Goal: Transaction & Acquisition: Purchase product/service

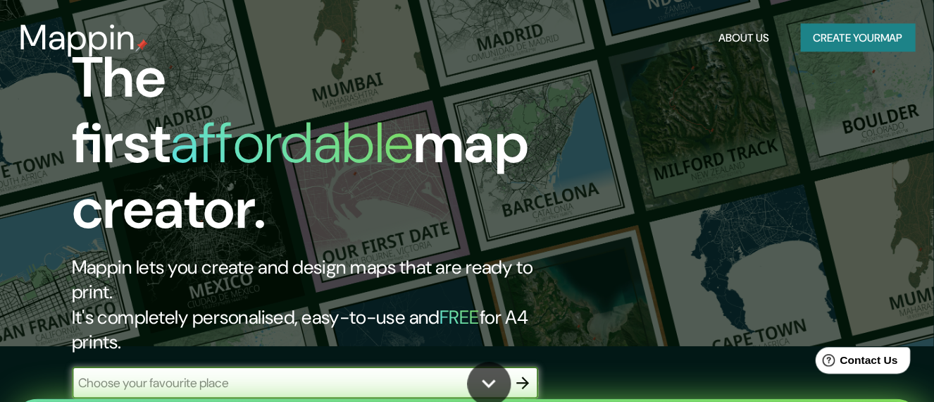
scroll to position [44, 0]
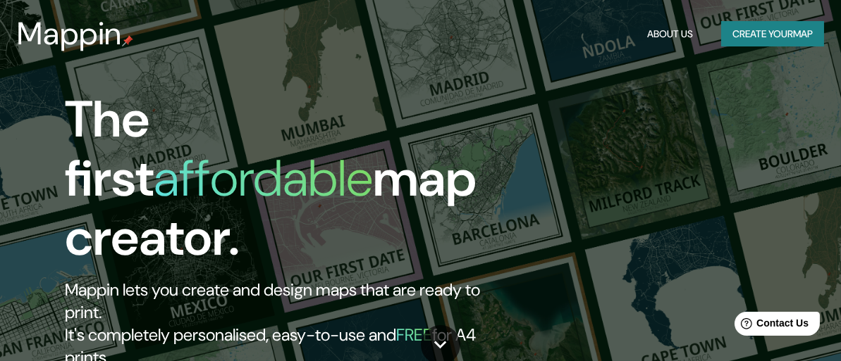
scroll to position [56, 0]
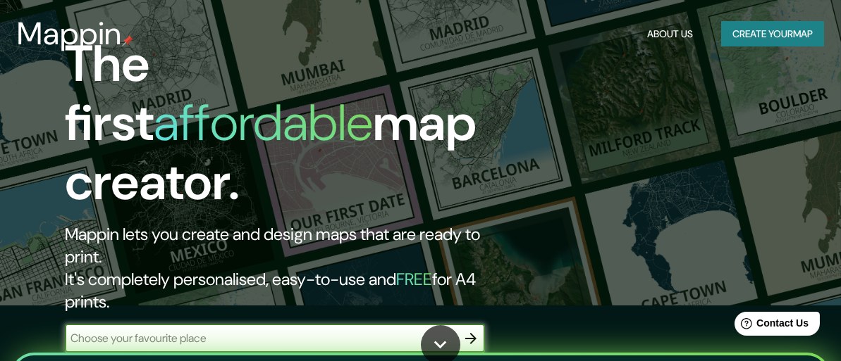
click at [469, 330] on icon "button" at bounding box center [470, 338] width 17 height 17
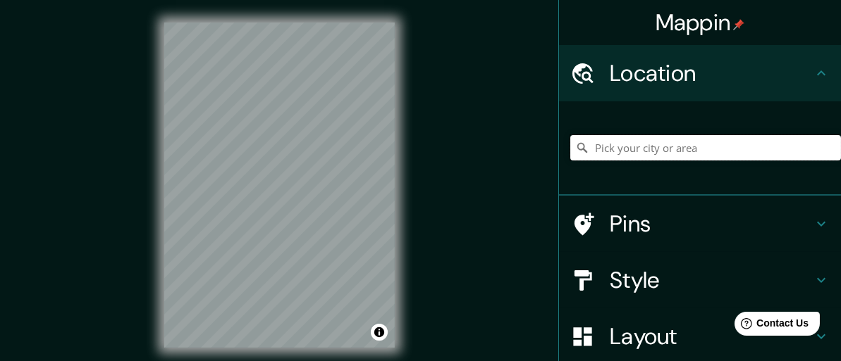
click at [602, 154] on input "Pick your city or area" at bounding box center [705, 147] width 271 height 25
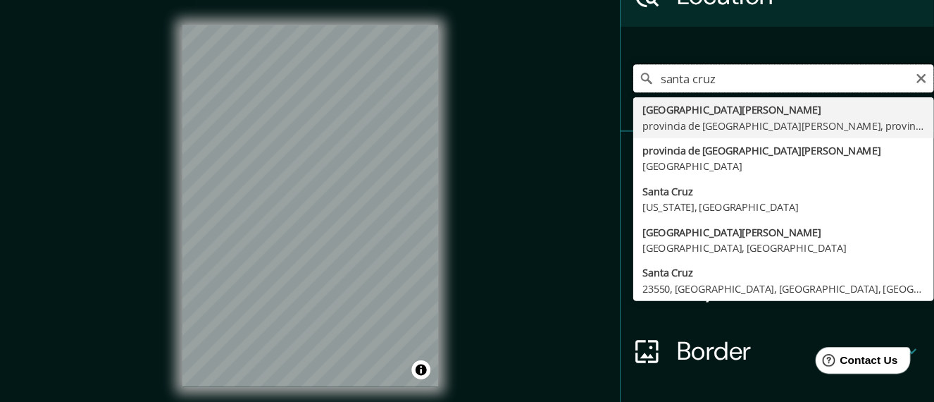
scroll to position [78, 0]
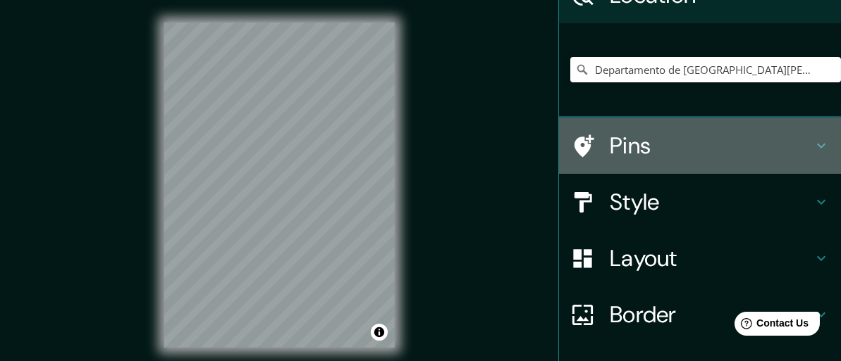
click at [352, 162] on div "Mappin Location Departamento de Santa Cruz, Bolivia Pins Style Layout Border Ch…" at bounding box center [420, 196] width 841 height 393
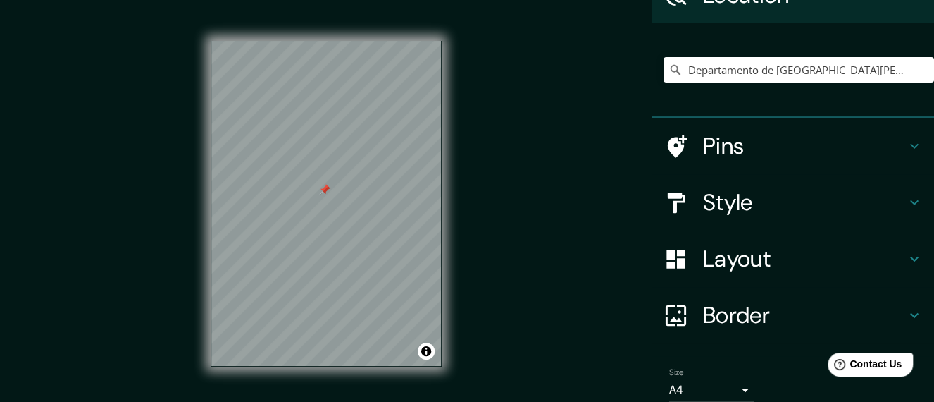
click at [806, 209] on h4 "Style" at bounding box center [804, 202] width 203 height 28
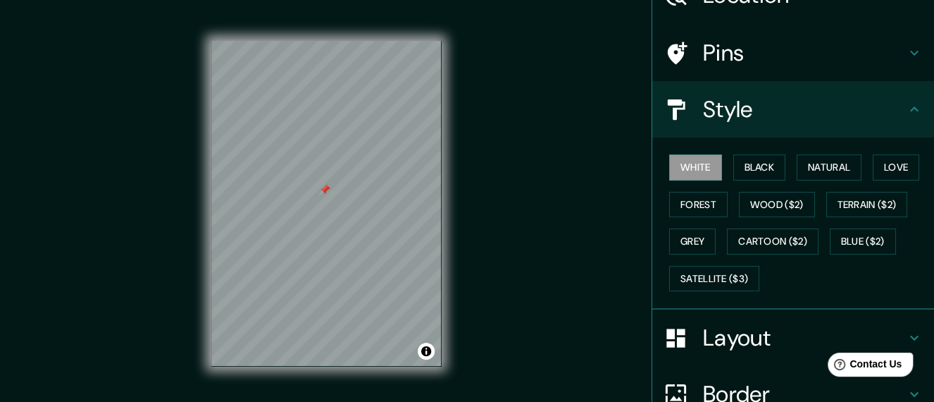
click at [806, 209] on div "White Black Natural Love Forest Wood ($2) Terrain ($2) Grey Cartoon ($2) Blue (…" at bounding box center [799, 223] width 271 height 148
click at [757, 174] on button "Black" at bounding box center [759, 167] width 53 height 26
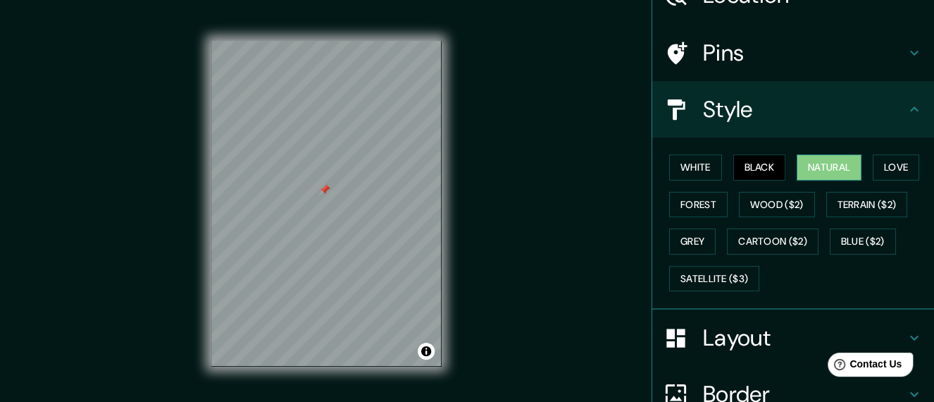
click at [807, 170] on button "Natural" at bounding box center [829, 167] width 65 height 26
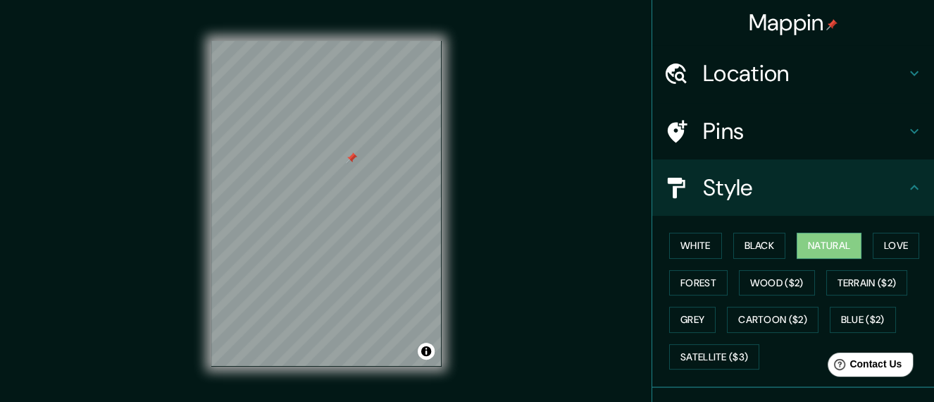
click at [761, 73] on h4 "Location" at bounding box center [804, 73] width 203 height 28
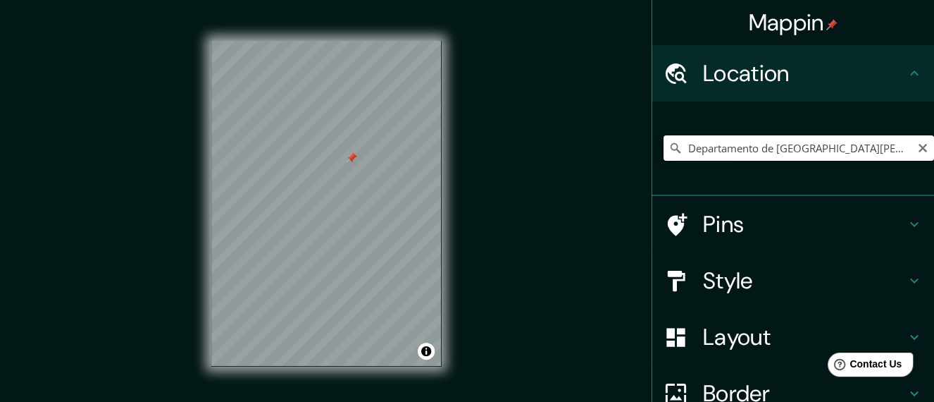
click at [850, 148] on input "Departamento de [GEOGRAPHIC_DATA][PERSON_NAME], [GEOGRAPHIC_DATA]" at bounding box center [799, 147] width 271 height 25
click at [850, 149] on input "Departamento de [GEOGRAPHIC_DATA][PERSON_NAME], [GEOGRAPHIC_DATA]" at bounding box center [799, 147] width 271 height 25
click at [746, 149] on input "Departamento de [GEOGRAPHIC_DATA][PERSON_NAME], [GEOGRAPHIC_DATA]" at bounding box center [799, 147] width 271 height 25
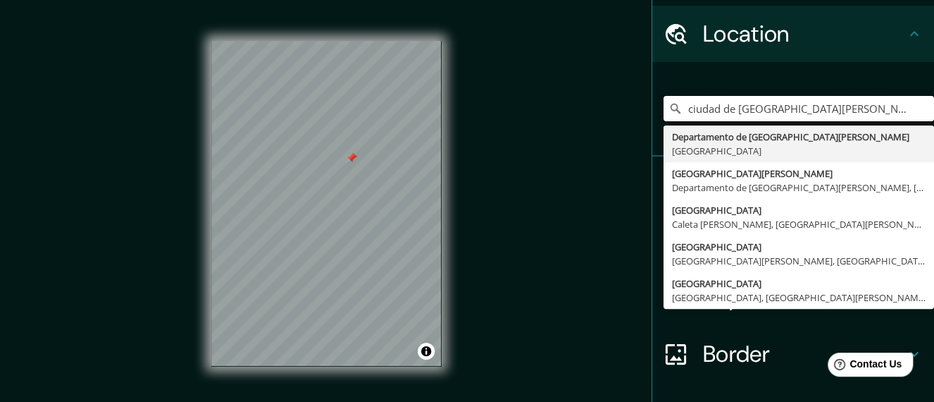
scroll to position [40, 0]
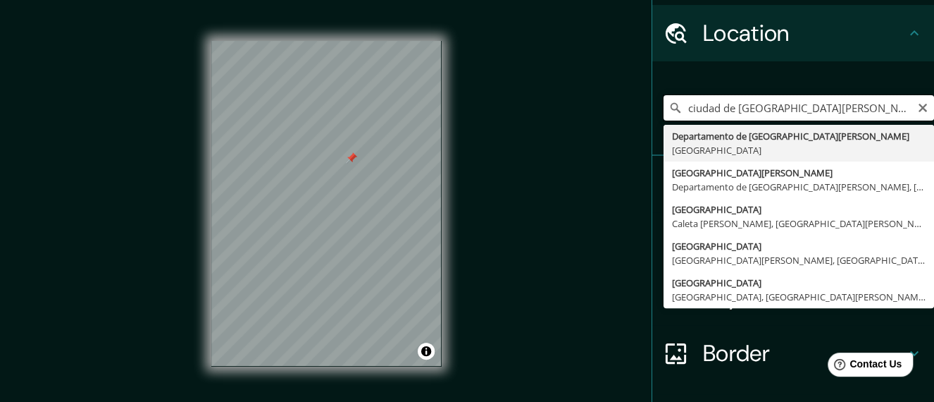
click at [781, 113] on input "ciudad de Santa Cruz, Bolivia" at bounding box center [799, 107] width 271 height 25
click at [778, 106] on input "ciudad de Santa Cruz, Bolivia" at bounding box center [799, 107] width 271 height 25
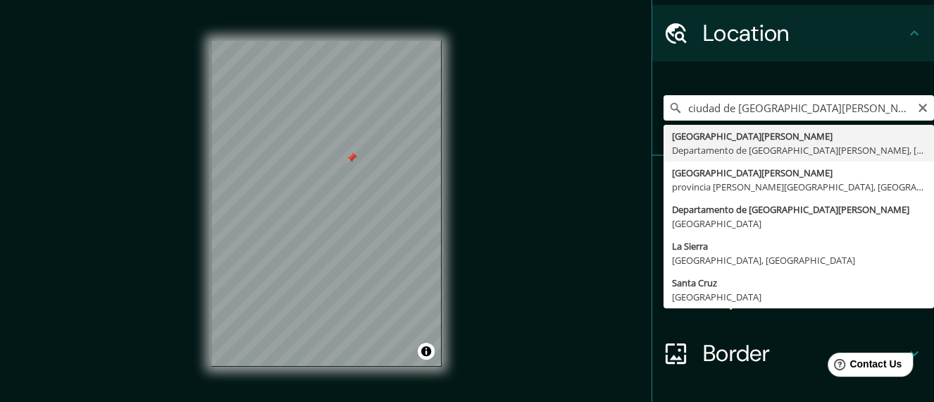
type input "[GEOGRAPHIC_DATA][PERSON_NAME], [GEOGRAPHIC_DATA][PERSON_NAME], [GEOGRAPHIC_DAT…"
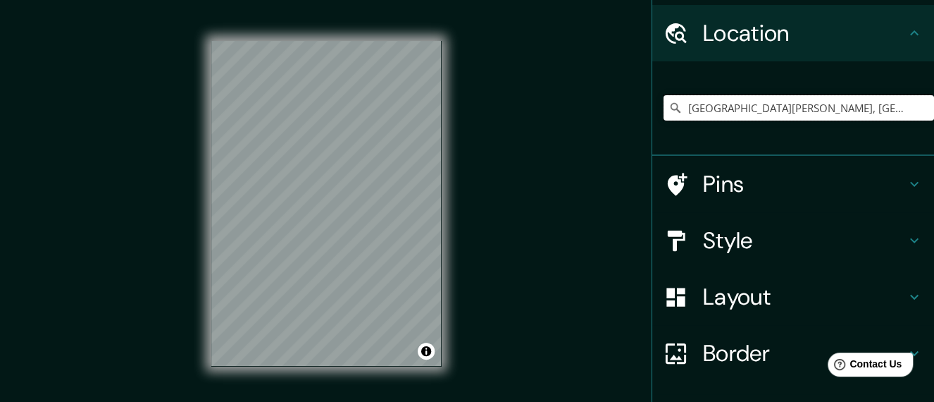
scroll to position [0, 0]
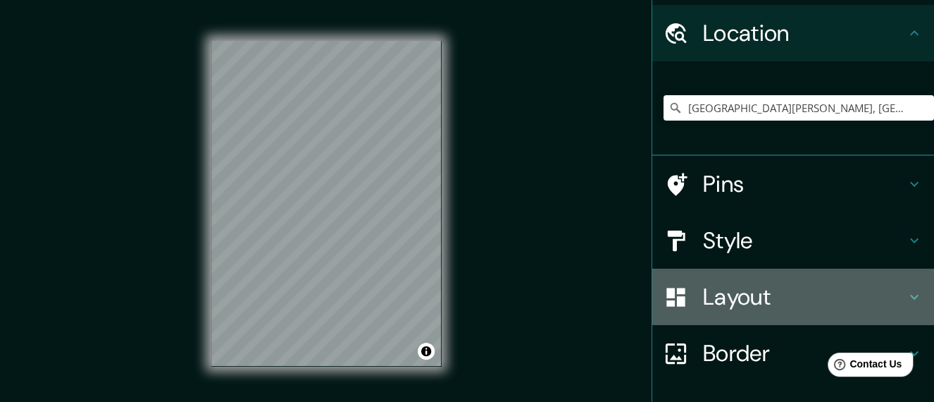
click at [844, 297] on h4 "Layout" at bounding box center [804, 297] width 203 height 28
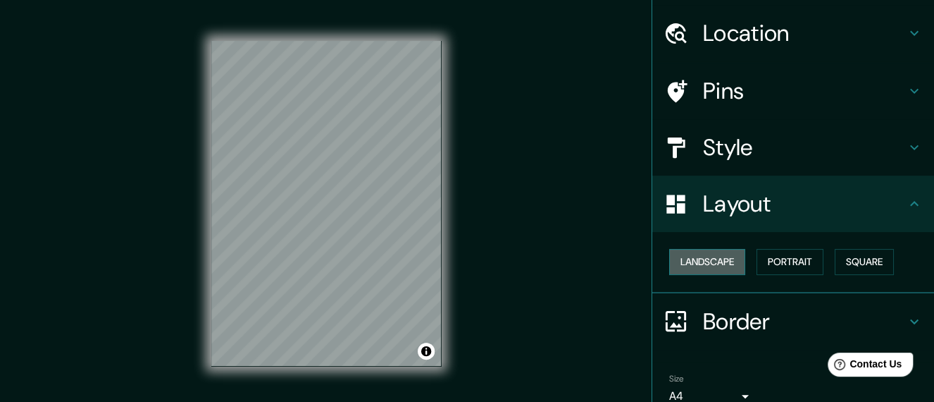
click at [692, 258] on button "Landscape" at bounding box center [707, 262] width 76 height 26
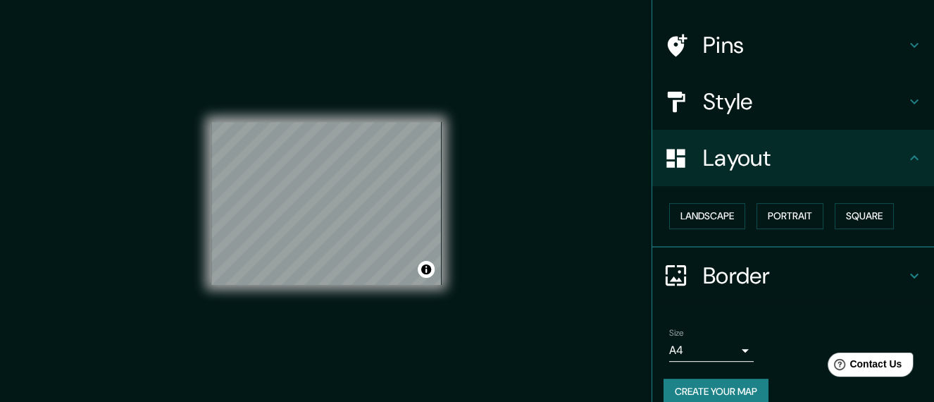
scroll to position [103, 0]
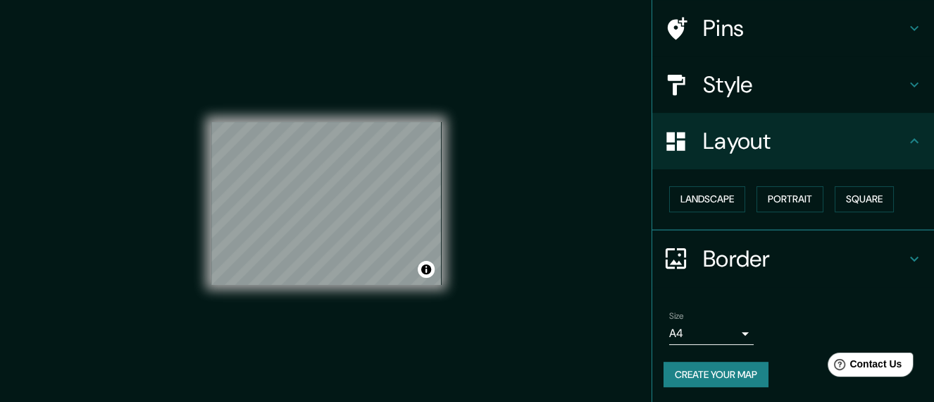
click at [730, 334] on body "Mappin Location Santa Cruz de la Sierra, Departamento de Santa Cruz, Bolivia Pi…" at bounding box center [467, 201] width 934 height 402
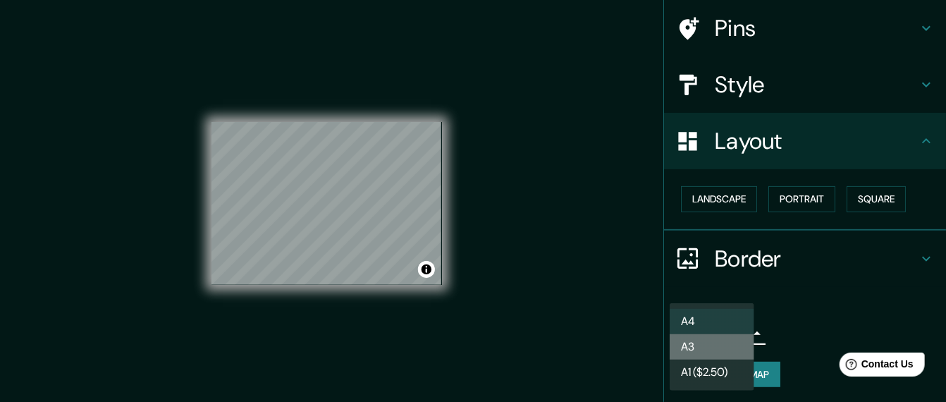
click at [714, 346] on li "A3" at bounding box center [711, 346] width 85 height 25
type input "a4"
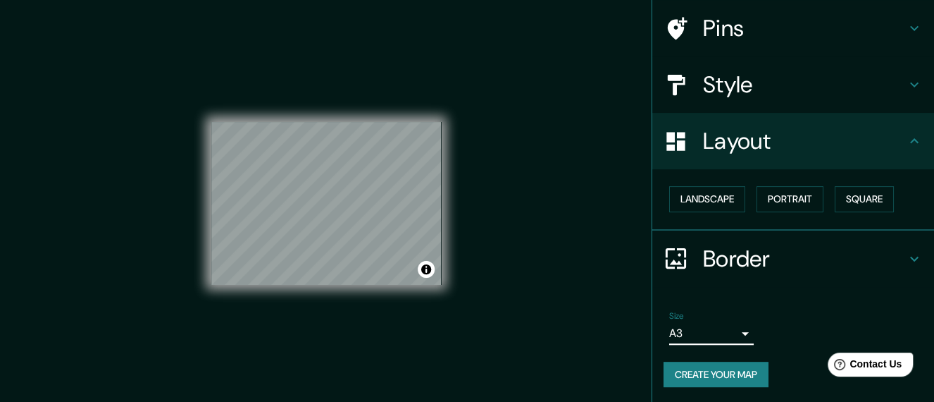
click at [707, 361] on button "Create your map" at bounding box center [716, 374] width 105 height 26
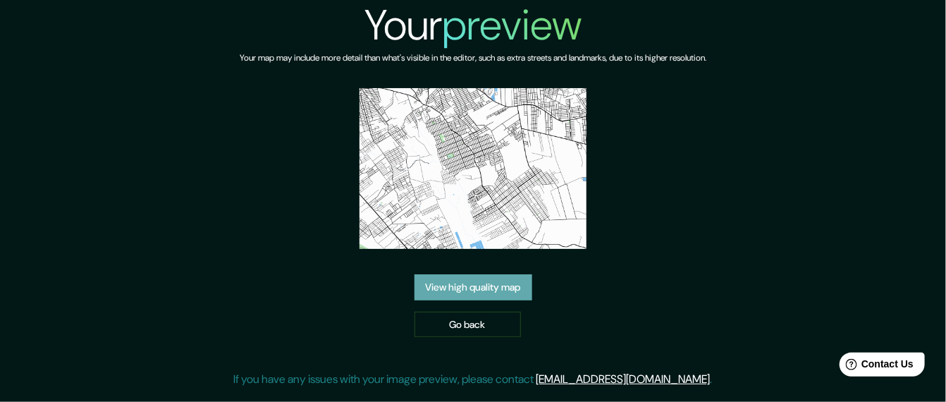
click at [510, 283] on link "View high quality map" at bounding box center [473, 287] width 118 height 26
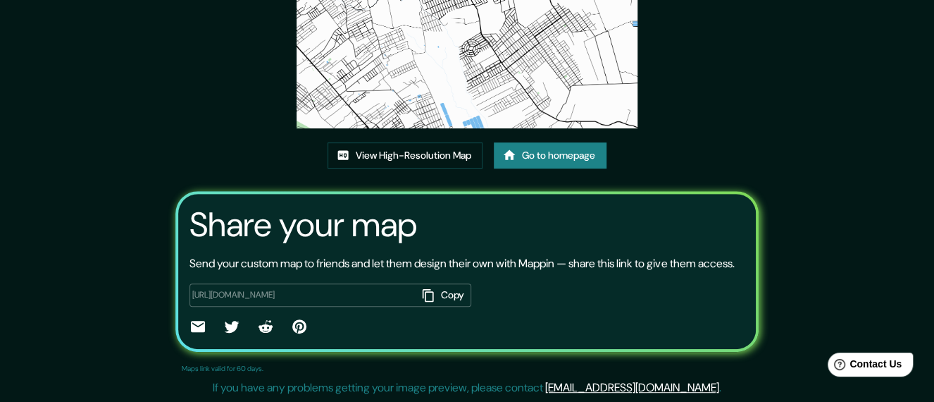
scroll to position [185, 0]
click at [450, 299] on button "Copy" at bounding box center [443, 294] width 55 height 23
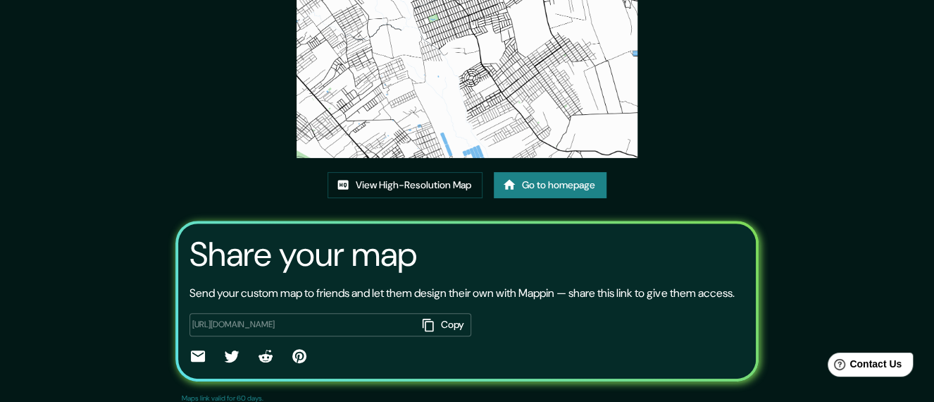
scroll to position [130, 0]
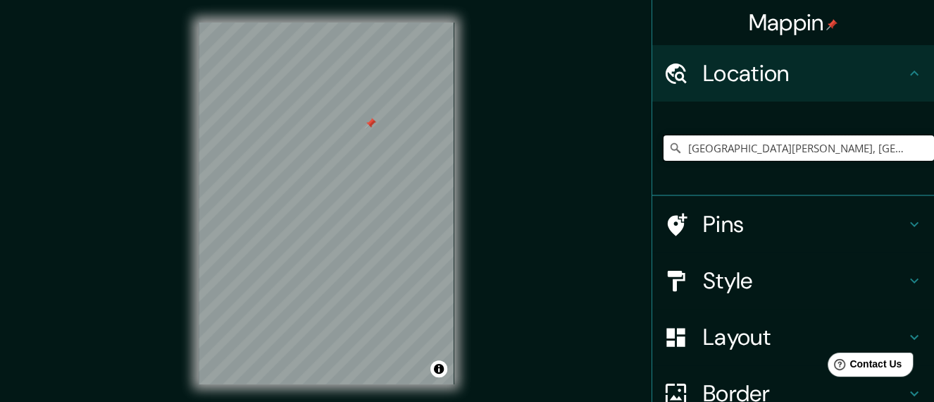
click at [882, 159] on input "[GEOGRAPHIC_DATA][PERSON_NAME], [GEOGRAPHIC_DATA][PERSON_NAME], [GEOGRAPHIC_DAT…" at bounding box center [799, 147] width 271 height 25
click at [850, 149] on input "[GEOGRAPHIC_DATA][PERSON_NAME], [GEOGRAPHIC_DATA][PERSON_NAME], [GEOGRAPHIC_DAT…" at bounding box center [799, 147] width 271 height 25
click at [688, 156] on input "[GEOGRAPHIC_DATA][PERSON_NAME], [GEOGRAPHIC_DATA][PERSON_NAME], [GEOGRAPHIC_DAT…" at bounding box center [799, 147] width 271 height 25
click at [680, 146] on input "[GEOGRAPHIC_DATA][PERSON_NAME], [GEOGRAPHIC_DATA][PERSON_NAME], [GEOGRAPHIC_DAT…" at bounding box center [799, 147] width 271 height 25
click at [796, 144] on input "[GEOGRAPHIC_DATA][PERSON_NAME], [GEOGRAPHIC_DATA][PERSON_NAME], [GEOGRAPHIC_DAT…" at bounding box center [799, 147] width 271 height 25
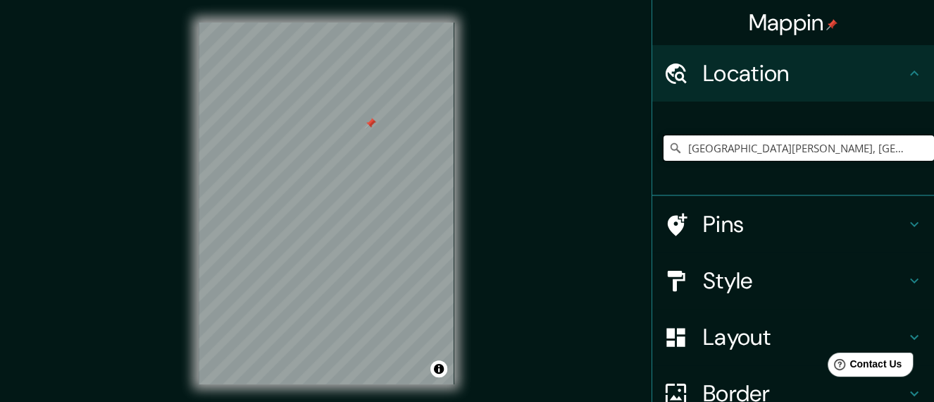
scroll to position [0, 76]
drag, startPoint x: 795, startPoint y: 148, endPoint x: 945, endPoint y: 172, distance: 152.0
click at [934, 172] on html "Mappin Location [GEOGRAPHIC_DATA][PERSON_NAME], [GEOGRAPHIC_DATA][PERSON_NAME],…" at bounding box center [467, 201] width 934 height 402
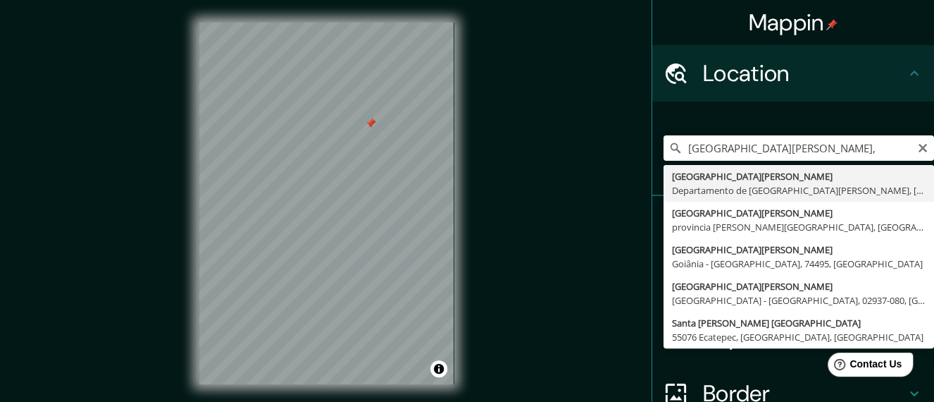
type input "[GEOGRAPHIC_DATA][PERSON_NAME], [GEOGRAPHIC_DATA][PERSON_NAME], [GEOGRAPHIC_DAT…"
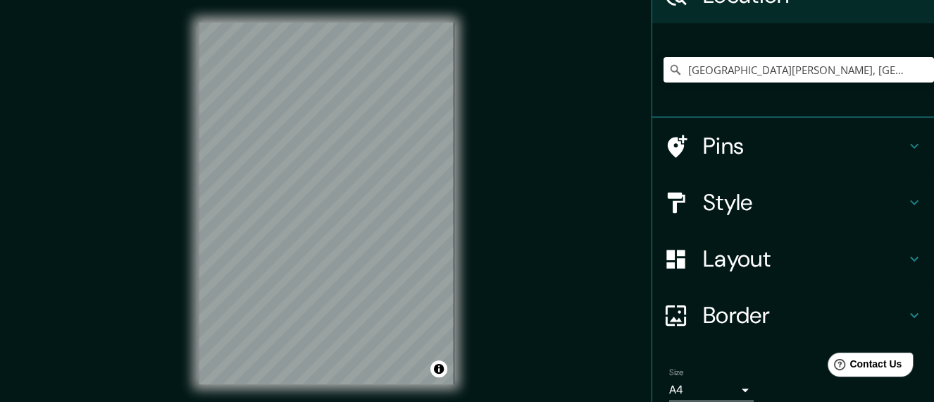
scroll to position [135, 0]
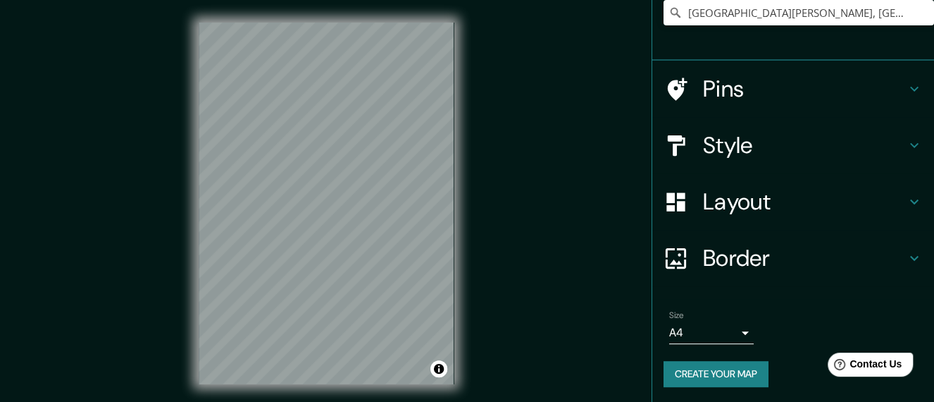
click at [737, 334] on body "Mappin Location [GEOGRAPHIC_DATA][PERSON_NAME], [GEOGRAPHIC_DATA][PERSON_NAME],…" at bounding box center [467, 201] width 934 height 402
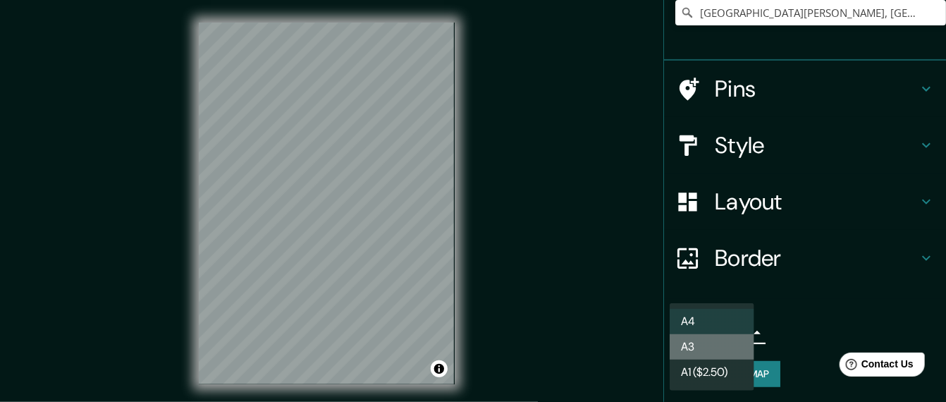
click at [697, 345] on li "A3" at bounding box center [711, 346] width 85 height 25
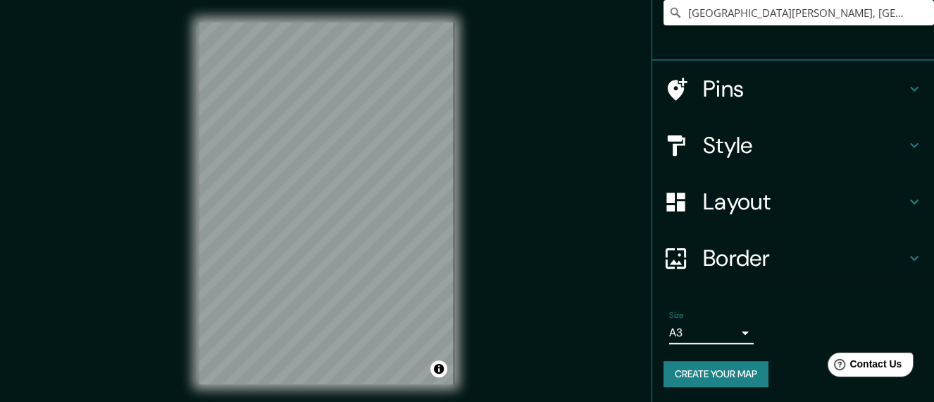
click at [906, 257] on icon at bounding box center [914, 257] width 17 height 17
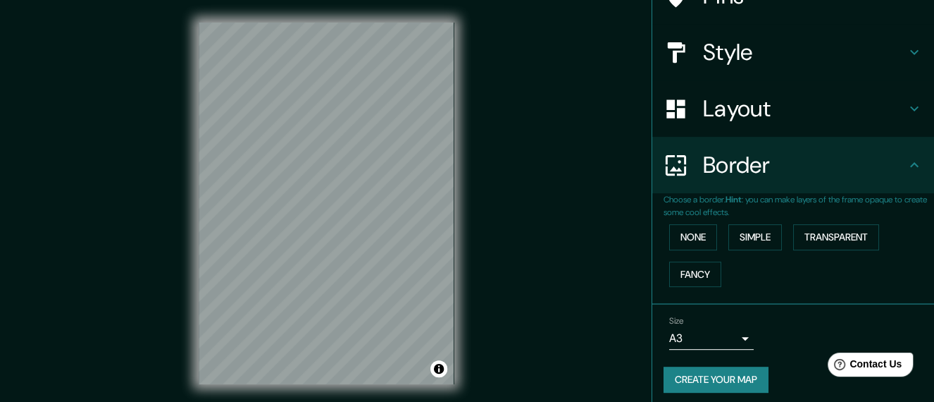
scroll to position [113, 0]
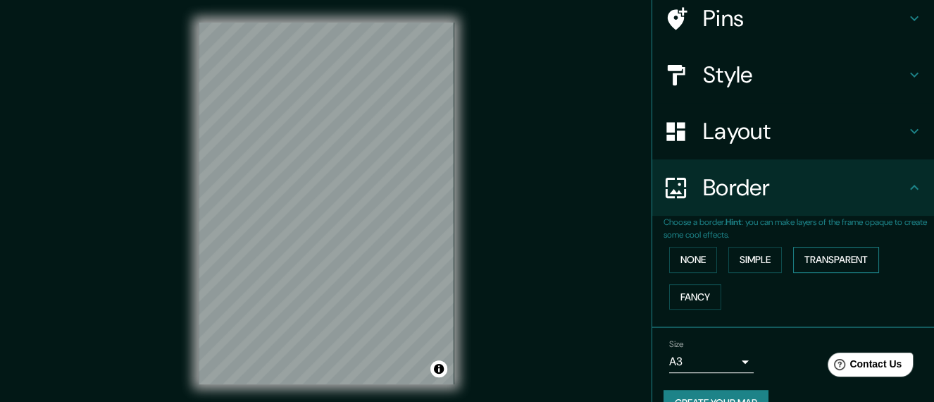
click at [820, 252] on button "Transparent" at bounding box center [836, 260] width 86 height 26
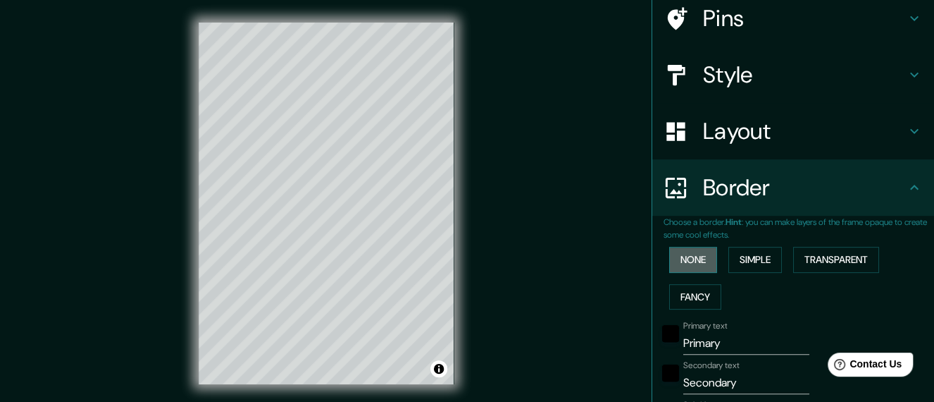
click at [671, 255] on button "None" at bounding box center [693, 260] width 48 height 26
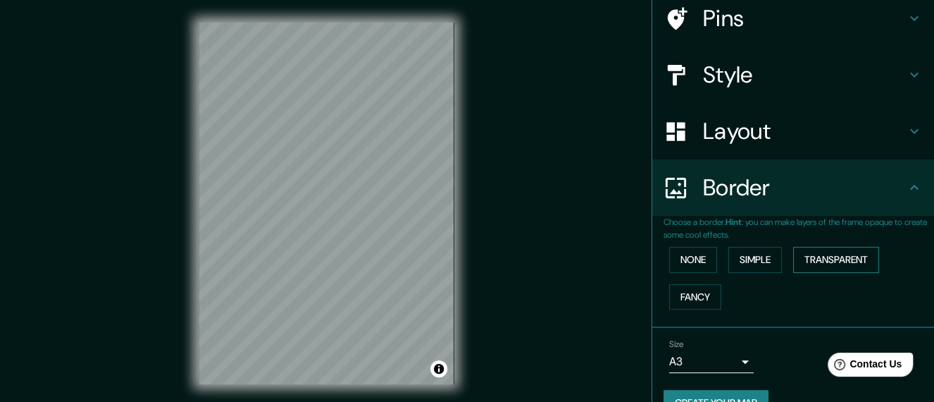
scroll to position [141, 0]
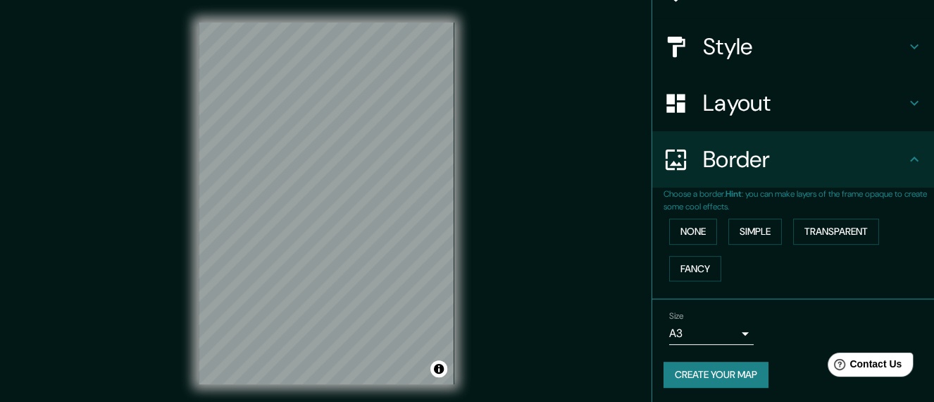
click at [741, 368] on button "Create your map" at bounding box center [716, 374] width 105 height 26
